Goal: Task Accomplishment & Management: Complete application form

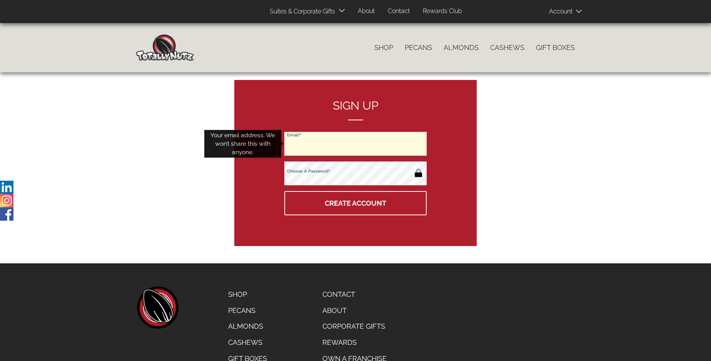
click at [355, 144] on input "Email" at bounding box center [355, 144] width 142 height 24
type input "[EMAIL_ADDRESS][DOMAIN_NAME]"
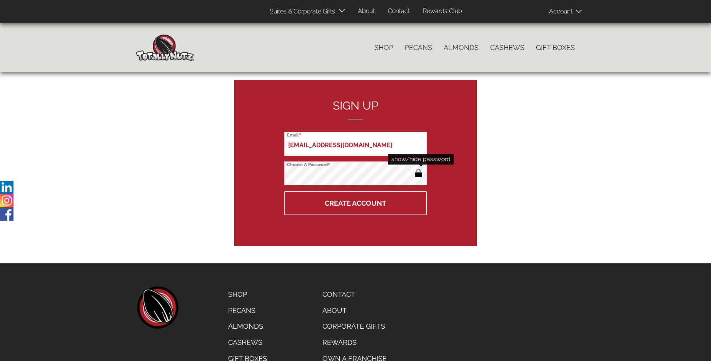
click at [418, 174] on button "button" at bounding box center [418, 174] width 13 height 12
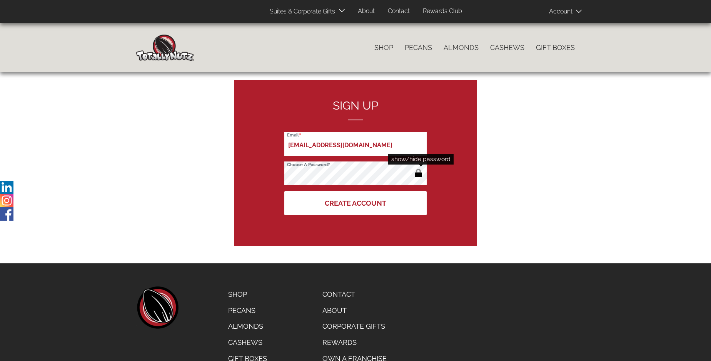
click at [355, 203] on button "Create Account" at bounding box center [355, 203] width 142 height 24
